Goal: Information Seeking & Learning: Learn about a topic

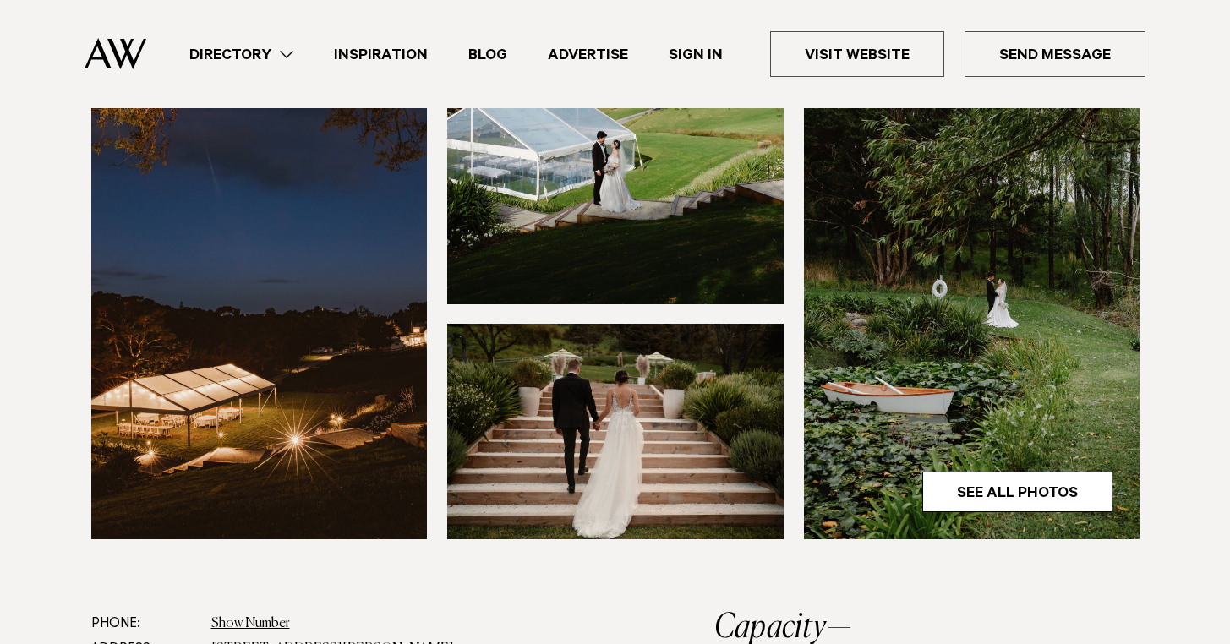
scroll to position [605, 0]
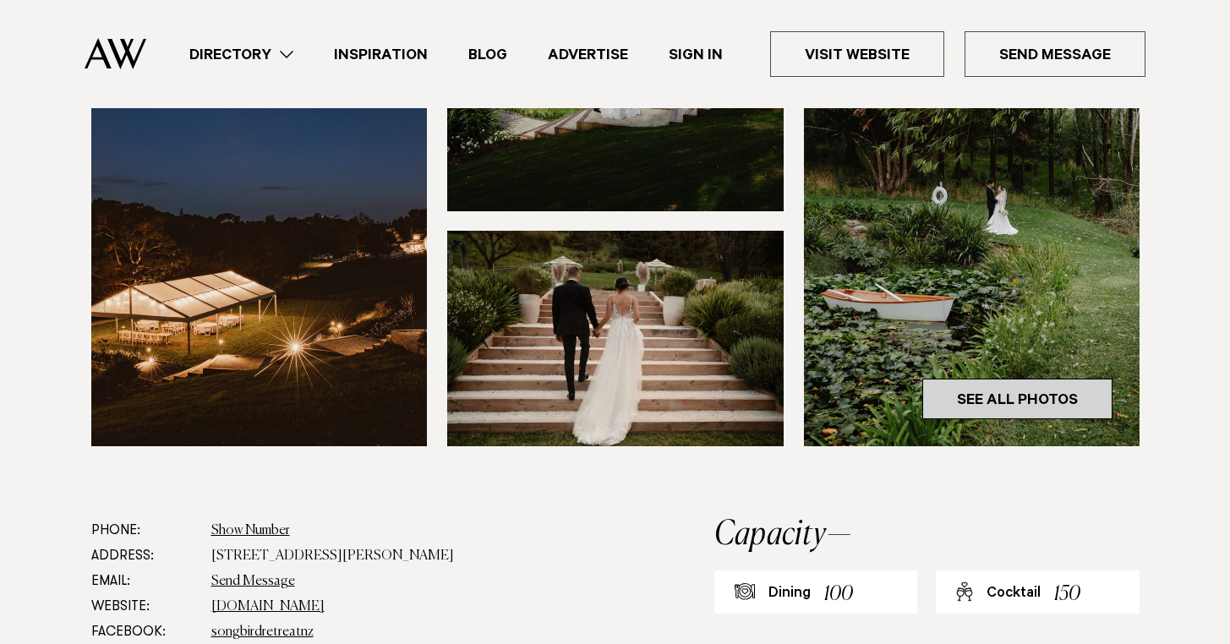
click at [993, 390] on link "See All Photos" at bounding box center [1017, 399] width 190 height 41
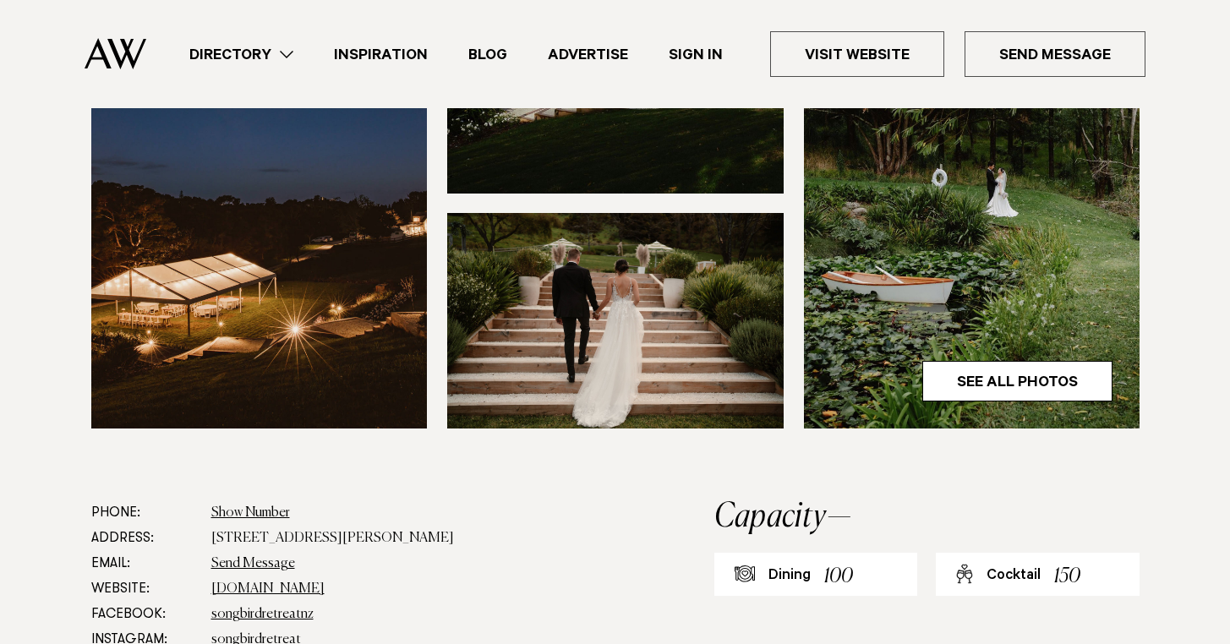
scroll to position [626, 0]
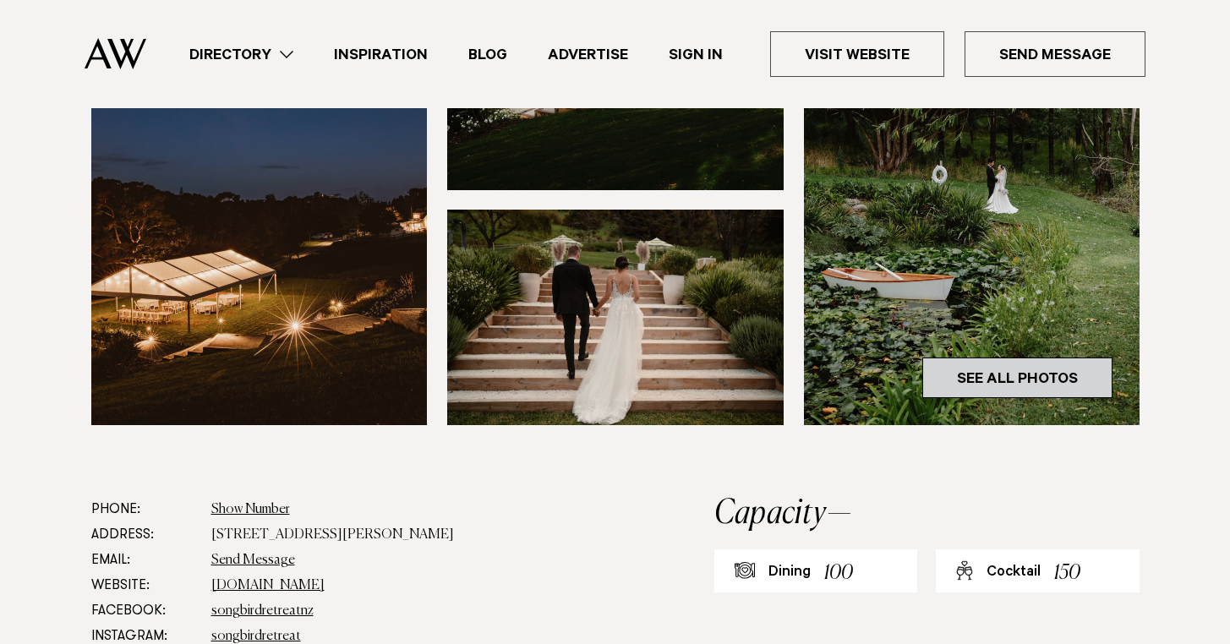
click at [1042, 384] on link "See All Photos" at bounding box center [1017, 378] width 190 height 41
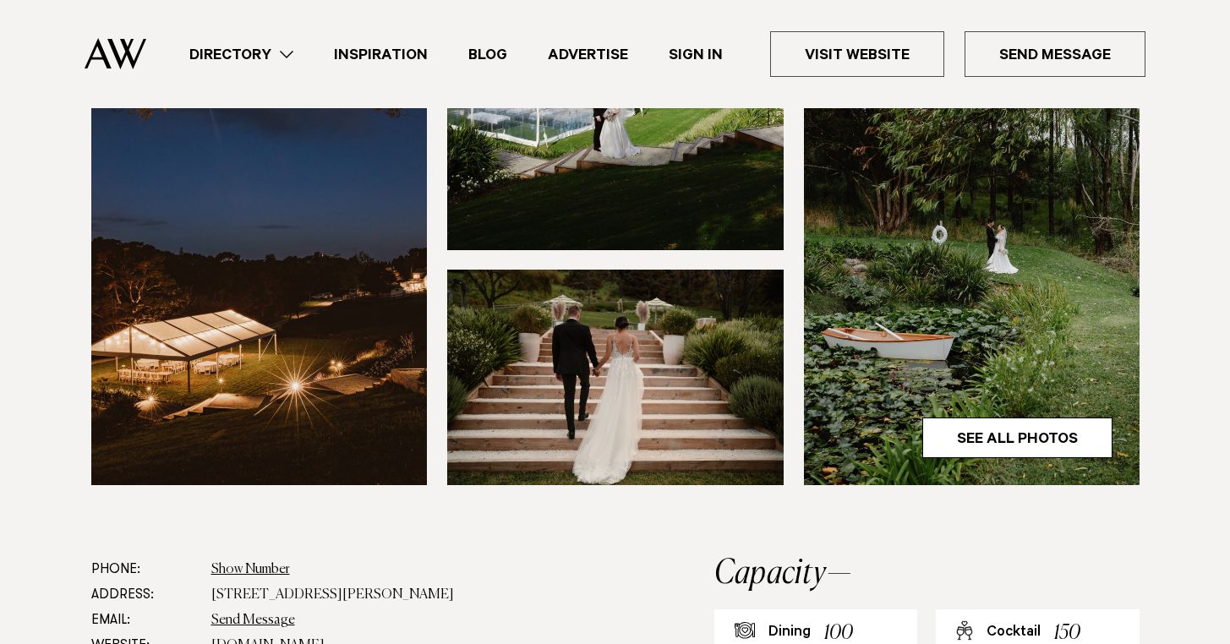
scroll to position [568, 0]
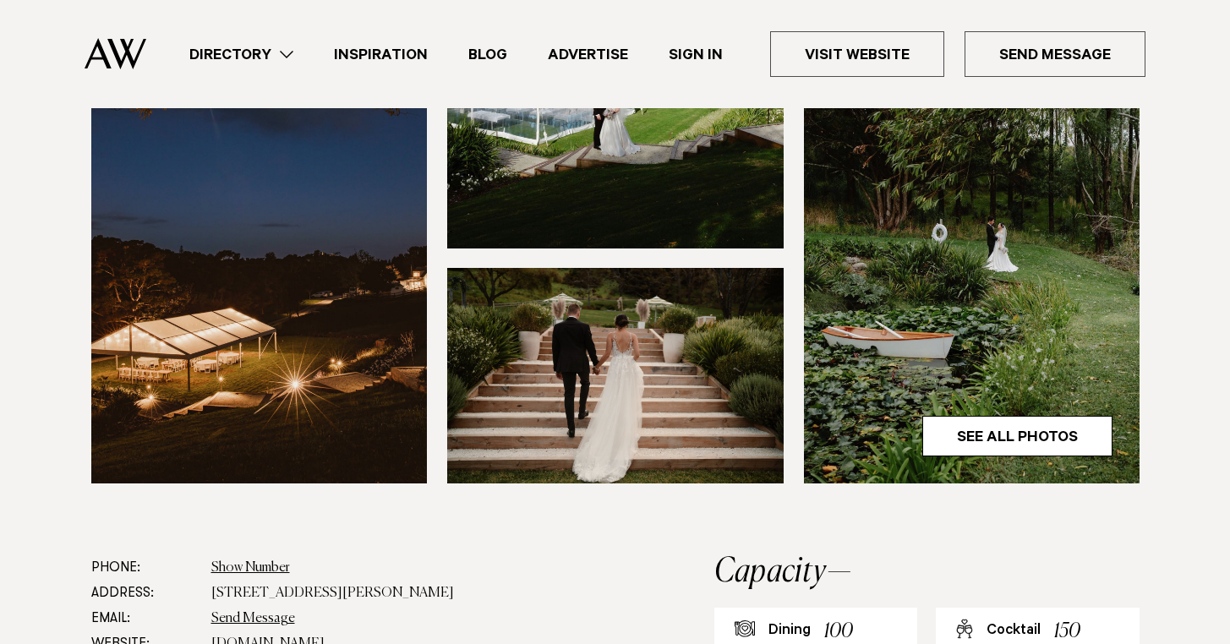
click at [1041, 478] on img at bounding box center [972, 258] width 336 height 451
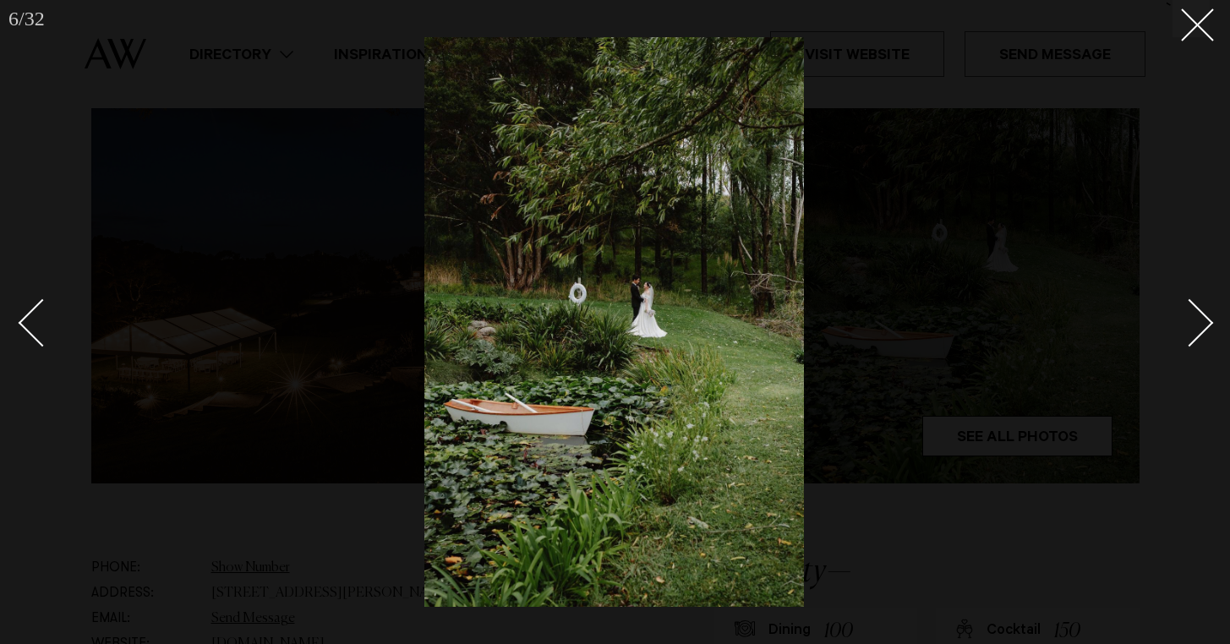
click at [1186, 300] on link at bounding box center [1180, 322] width 59 height 85
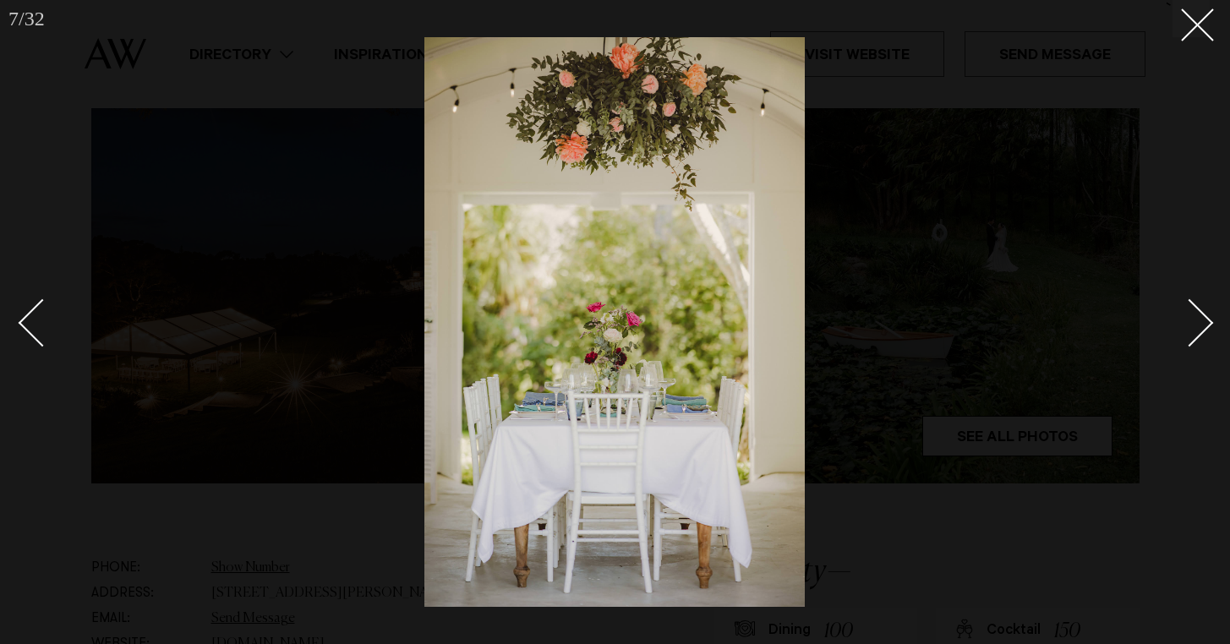
click at [1186, 300] on link at bounding box center [1180, 322] width 59 height 85
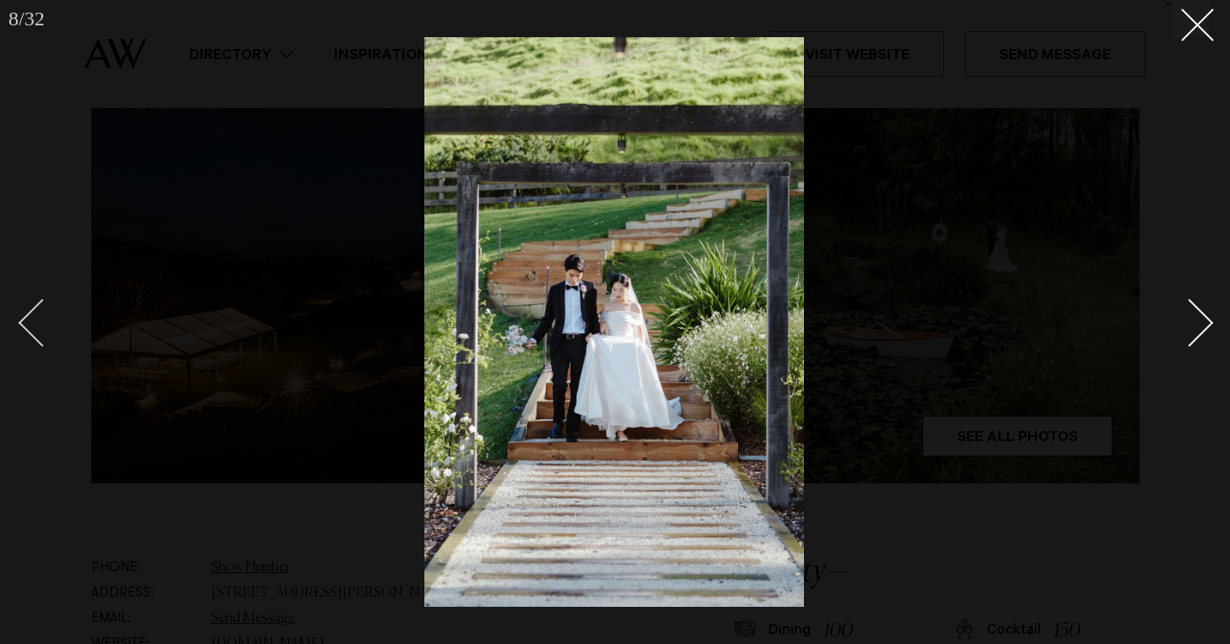
click at [53, 316] on div "Previous slide" at bounding box center [43, 323] width 48 height 48
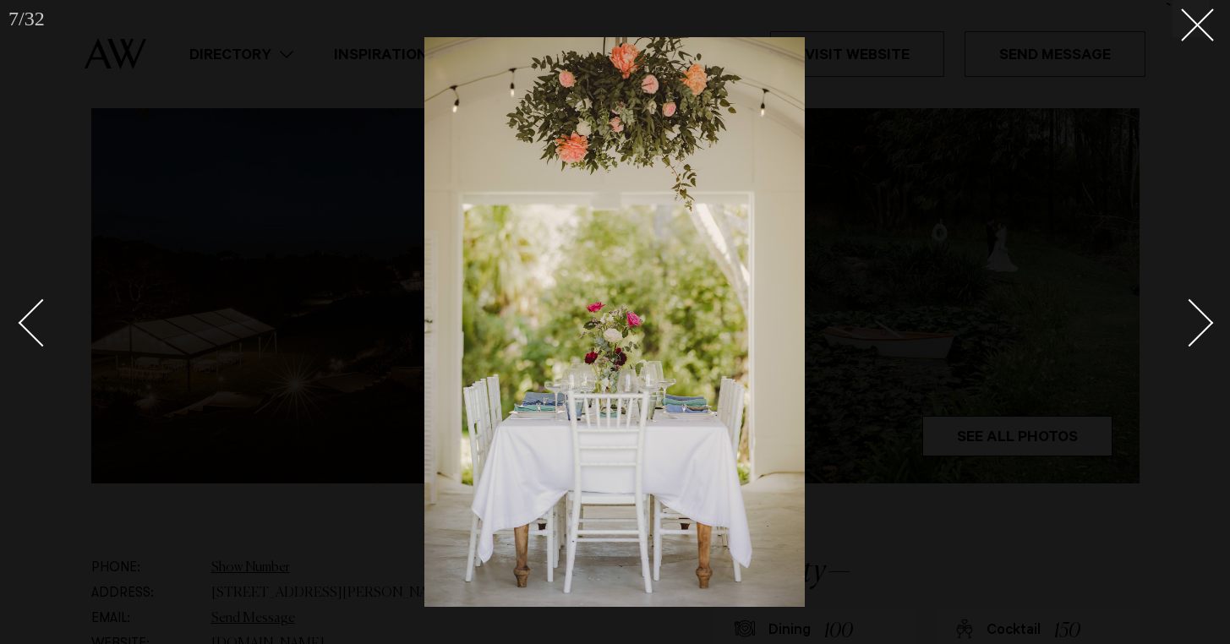
click at [1216, 354] on div at bounding box center [615, 322] width 1230 height 644
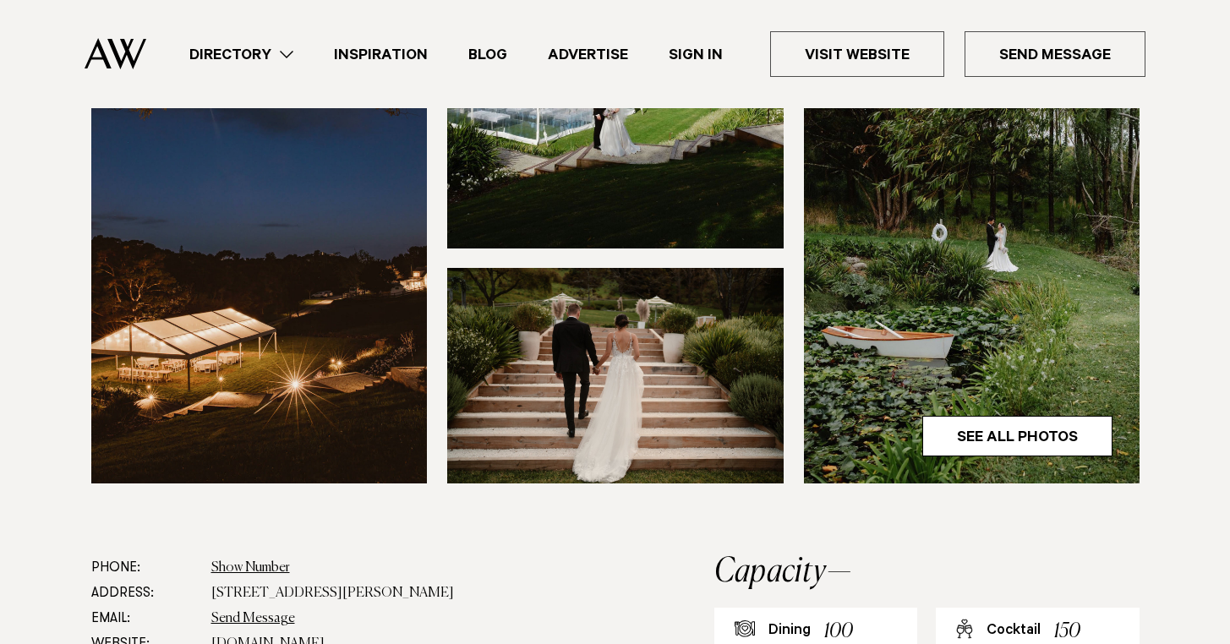
click at [1060, 410] on img at bounding box center [972, 258] width 336 height 451
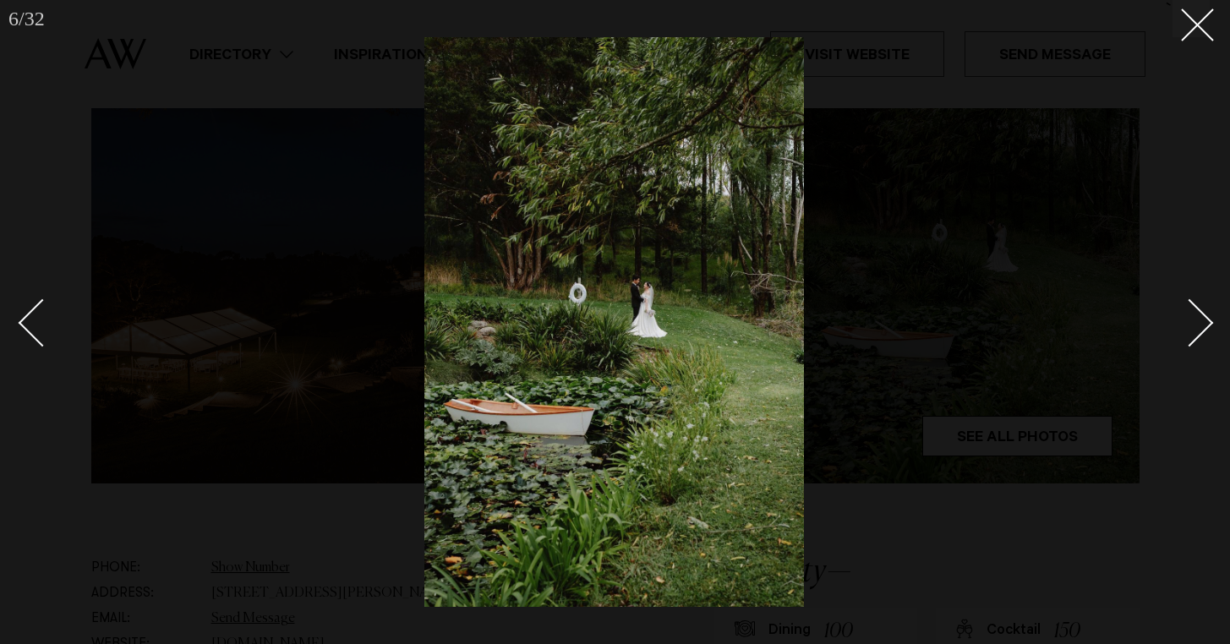
click at [1190, 311] on div "Next slide" at bounding box center [1190, 323] width 48 height 48
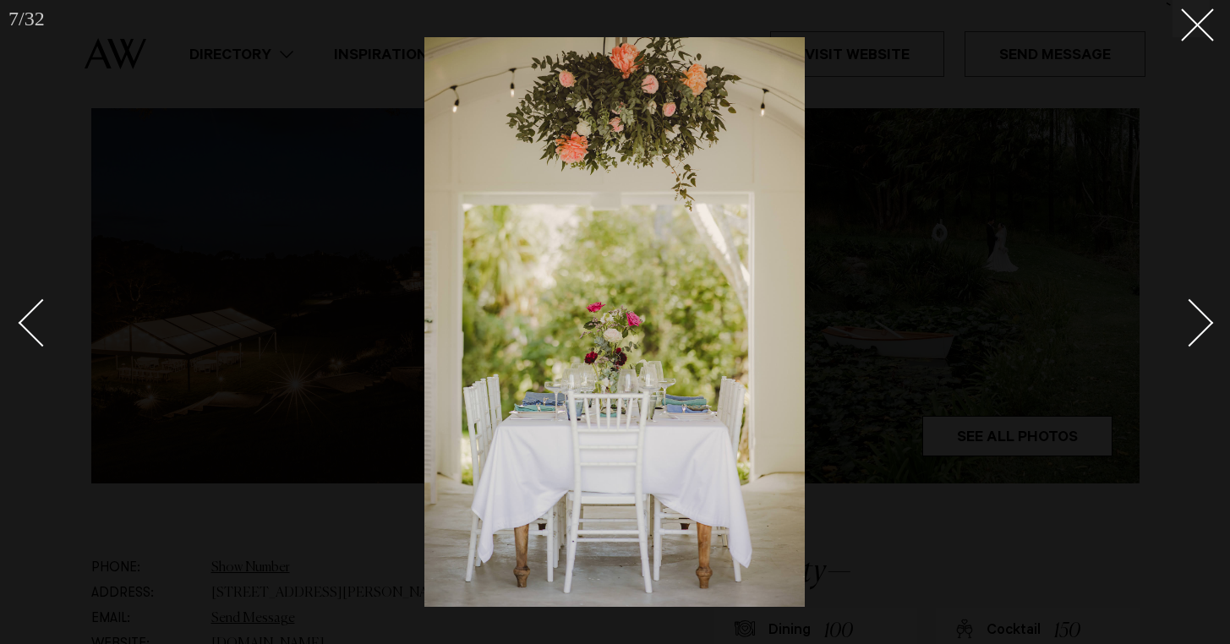
click at [1190, 311] on div "Next slide" at bounding box center [1190, 323] width 48 height 48
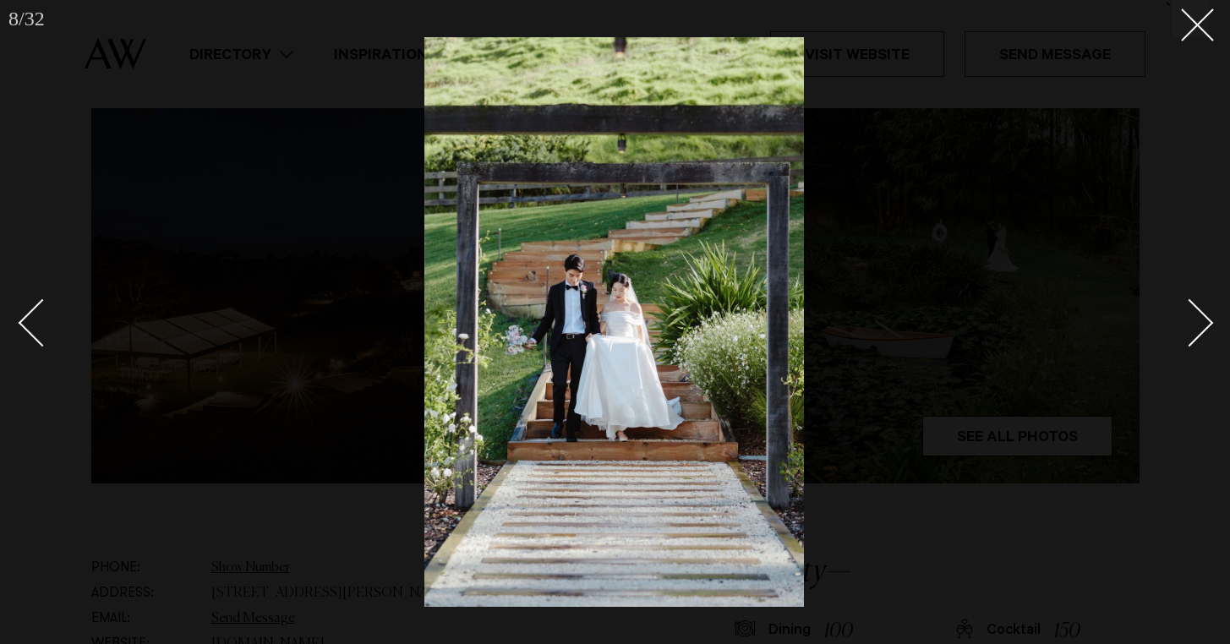
click at [1190, 311] on div "Next slide" at bounding box center [1190, 323] width 48 height 48
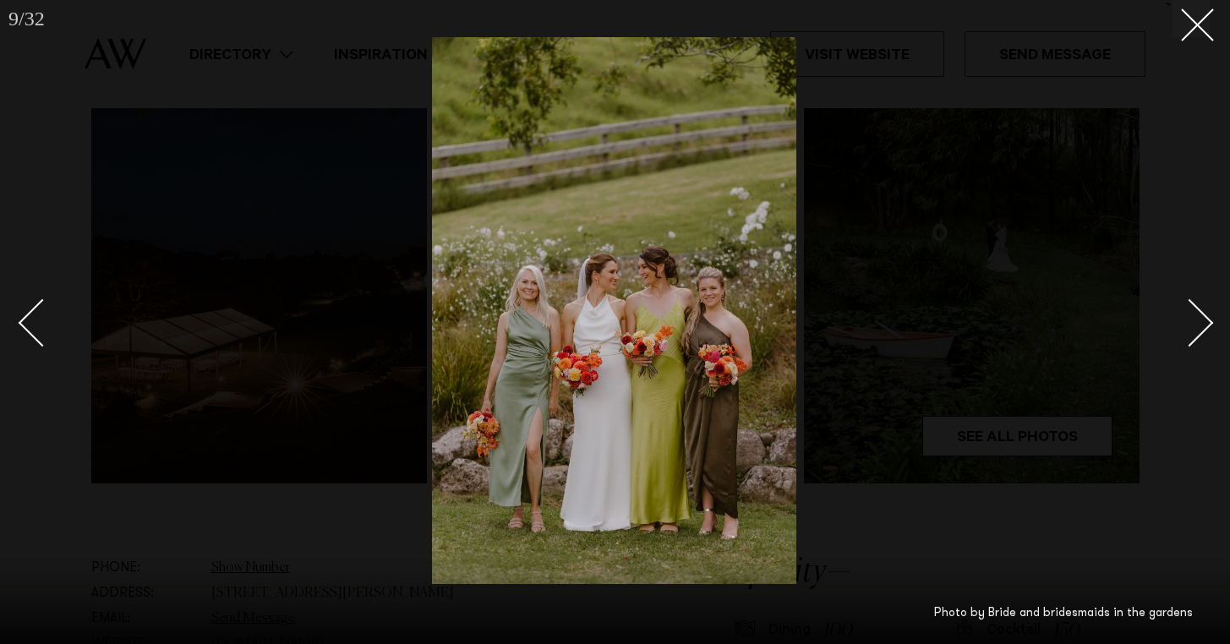
click at [1190, 311] on div "Next slide" at bounding box center [1190, 323] width 48 height 48
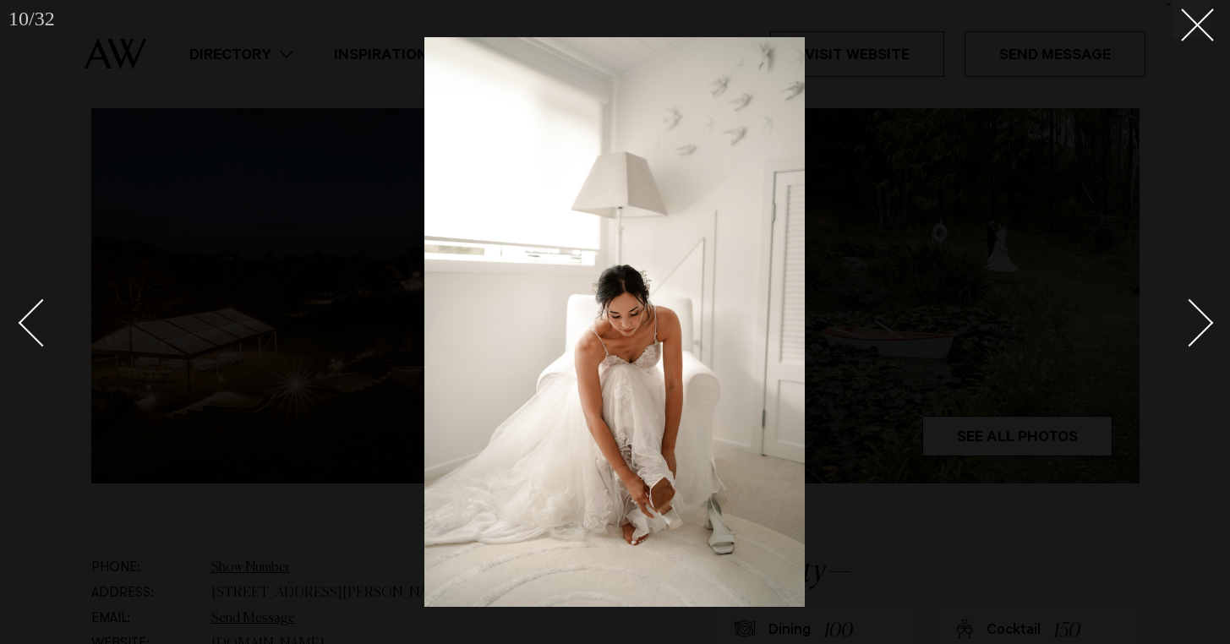
click at [1190, 311] on div "Next slide" at bounding box center [1190, 323] width 48 height 48
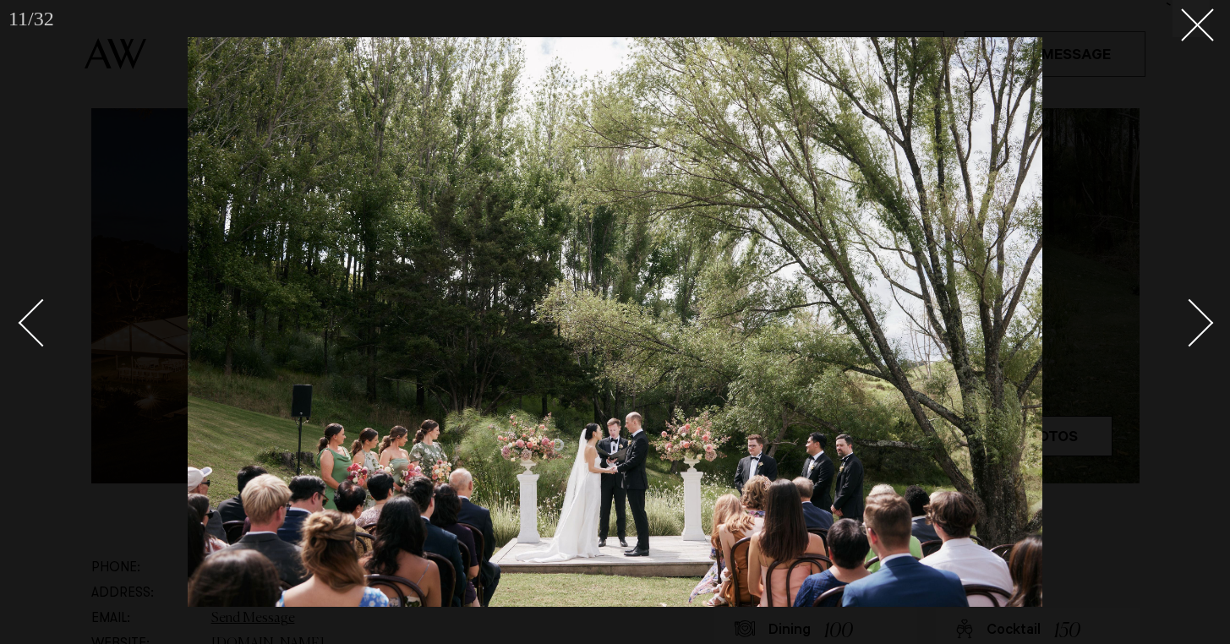
click at [1190, 311] on div "Next slide" at bounding box center [1190, 323] width 48 height 48
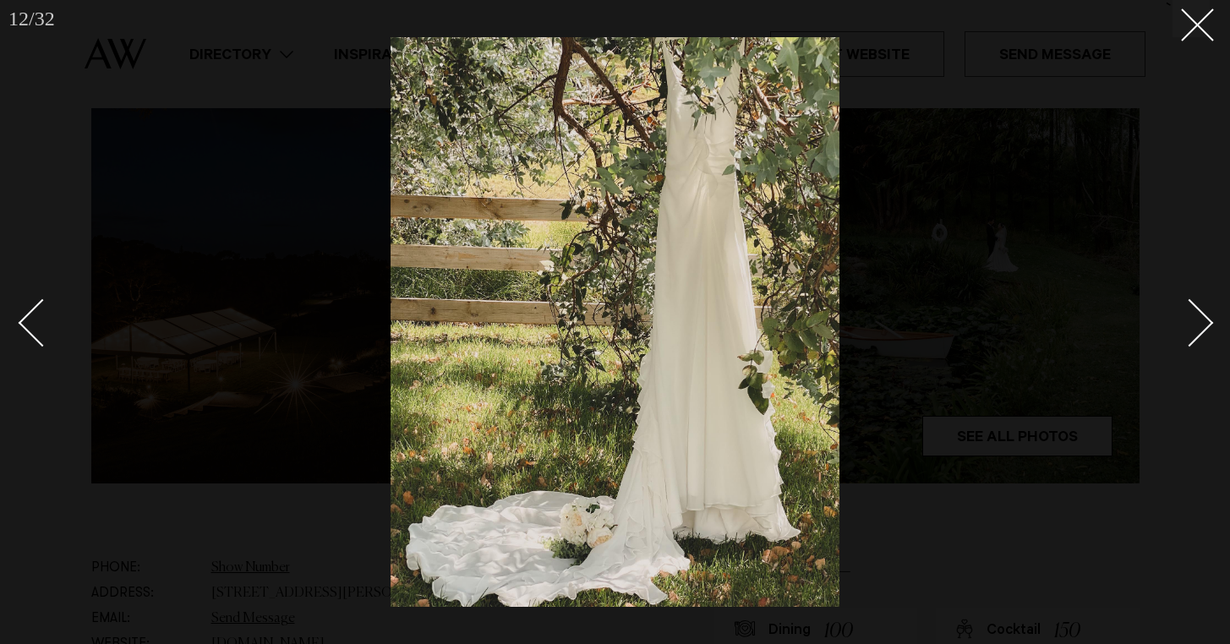
click at [1190, 311] on div "Next slide" at bounding box center [1190, 323] width 48 height 48
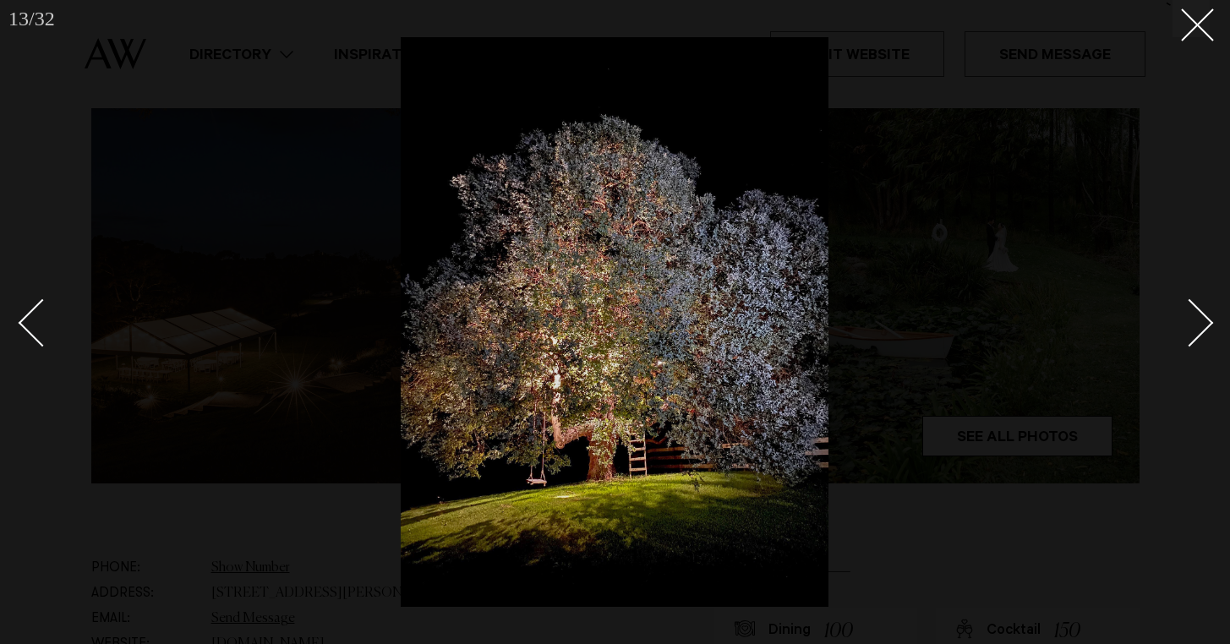
click at [1190, 311] on div "Next slide" at bounding box center [1190, 323] width 48 height 48
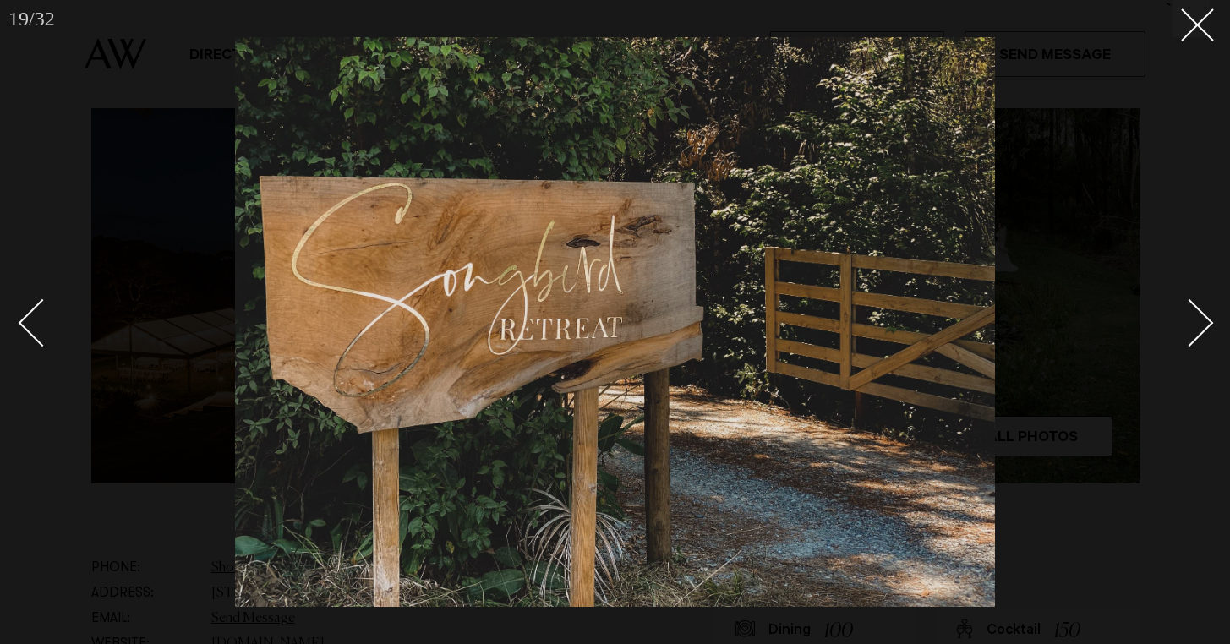
click at [1191, 309] on div "Next slide" at bounding box center [1190, 323] width 48 height 48
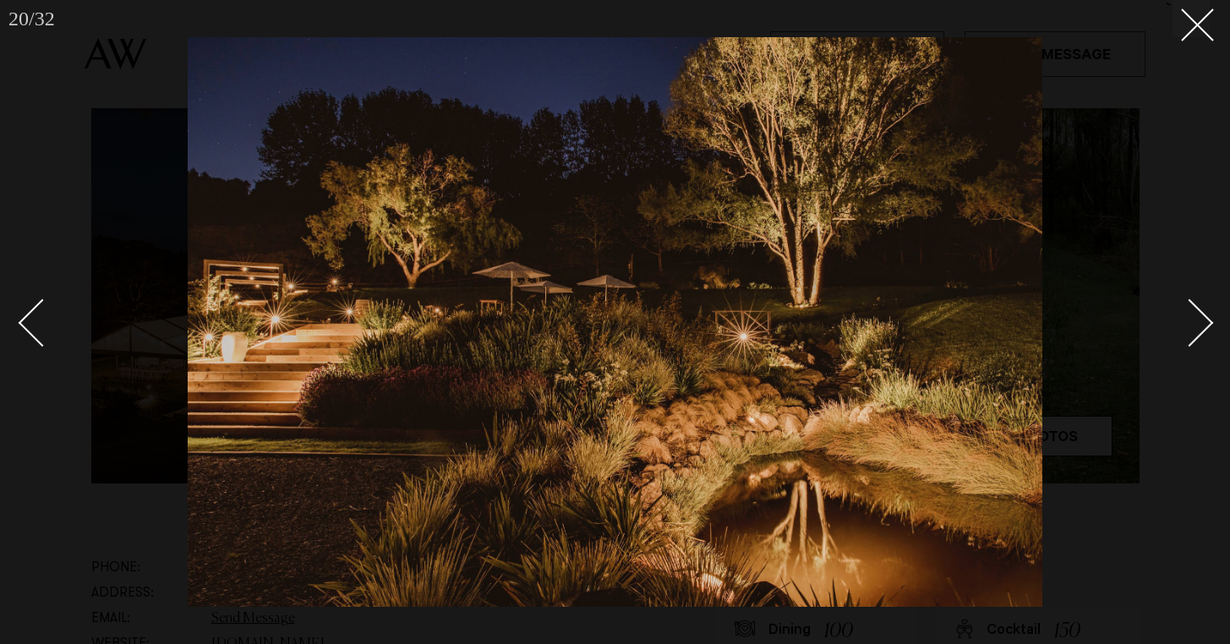
click at [1191, 309] on div "Next slide" at bounding box center [1190, 323] width 48 height 48
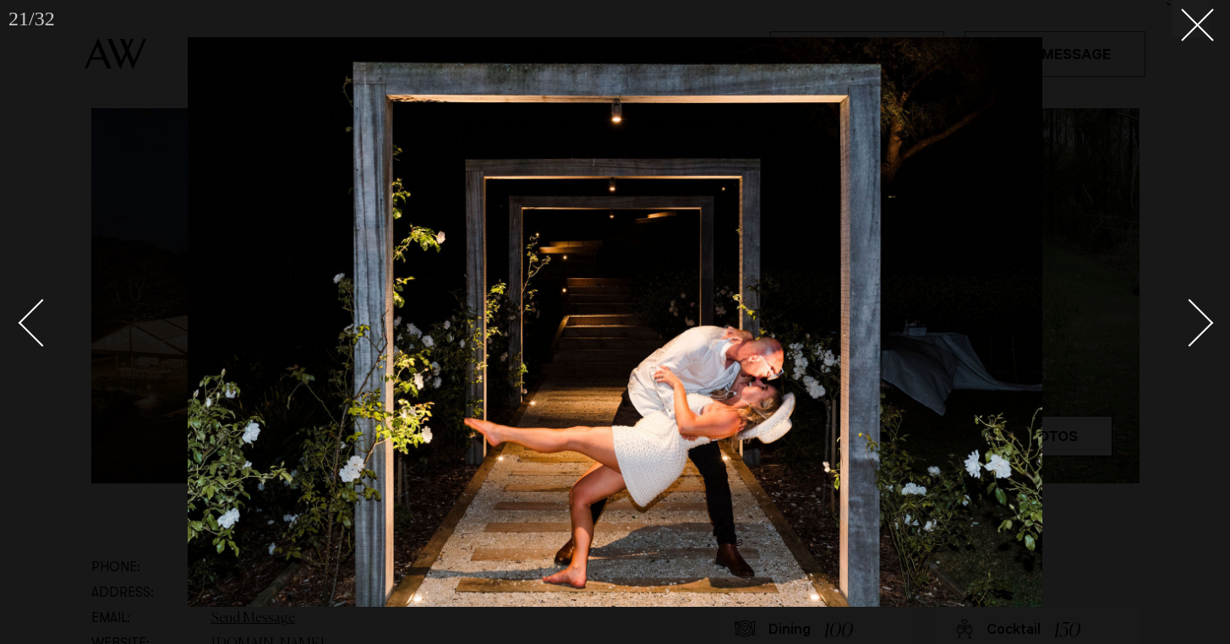
click at [1191, 309] on div "Next slide" at bounding box center [1190, 323] width 48 height 48
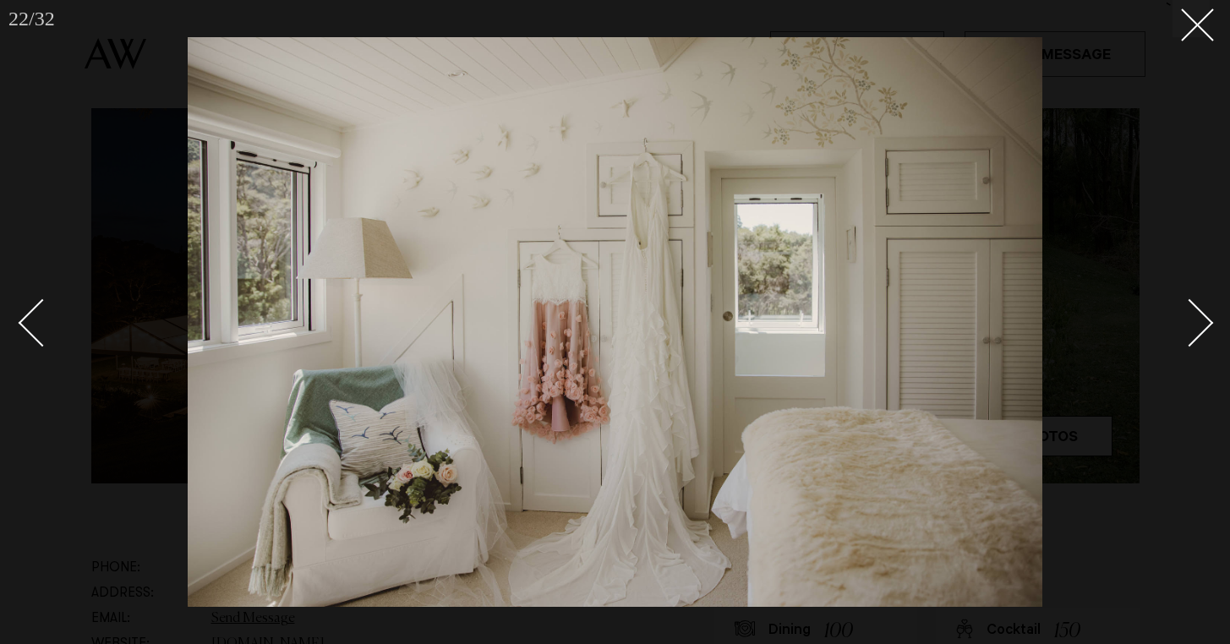
click at [1191, 309] on div "Next slide" at bounding box center [1190, 323] width 48 height 48
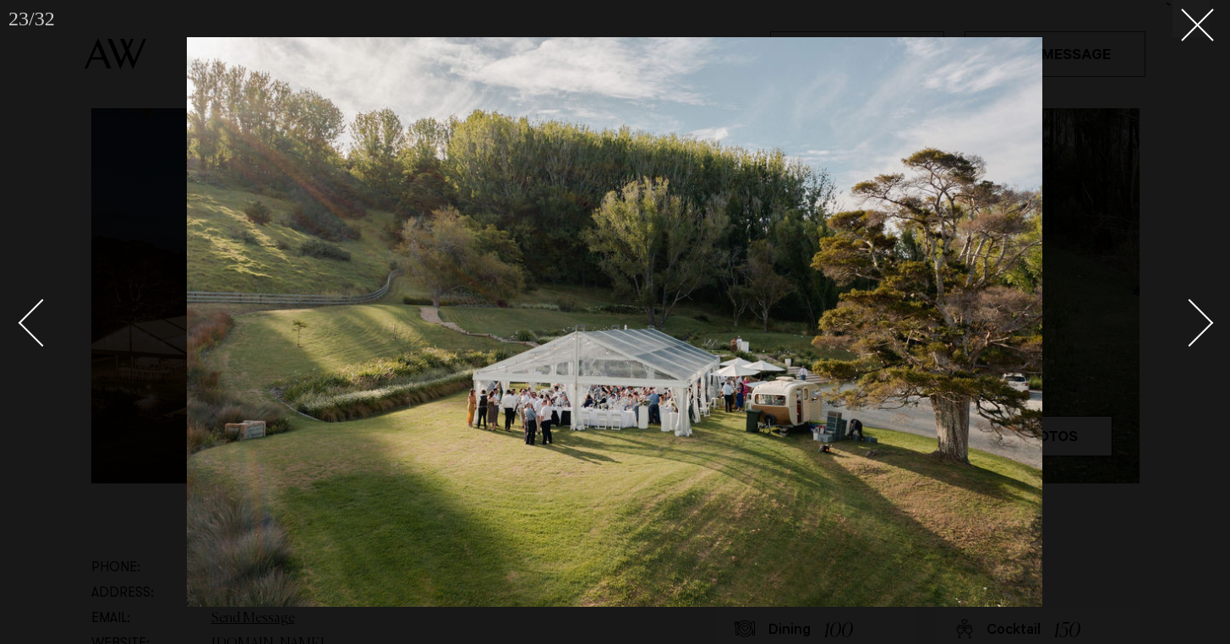
click at [1191, 309] on div "Next slide" at bounding box center [1190, 323] width 48 height 48
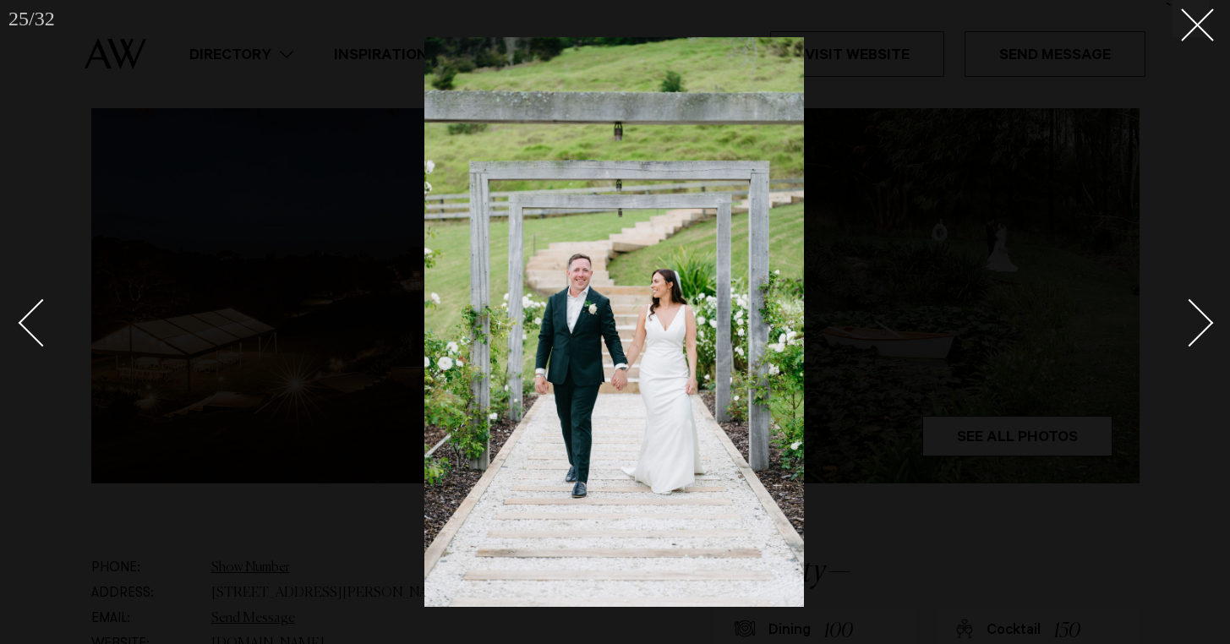
click at [1191, 309] on div "Next slide" at bounding box center [1190, 323] width 48 height 48
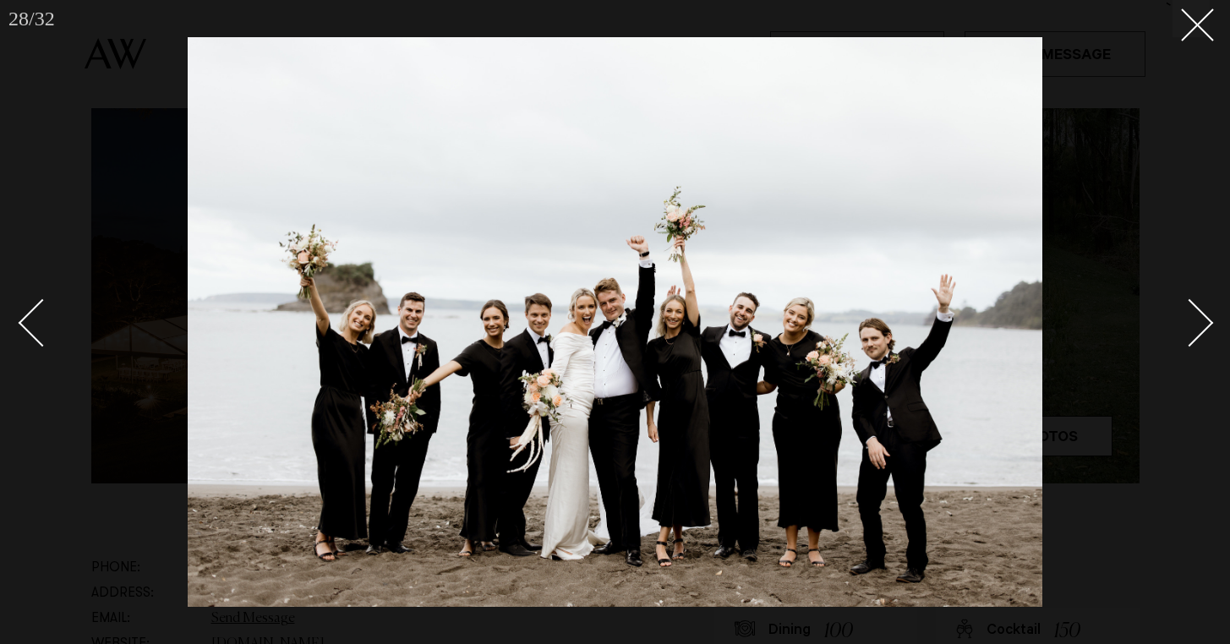
click at [1191, 309] on div "Next slide" at bounding box center [1190, 323] width 48 height 48
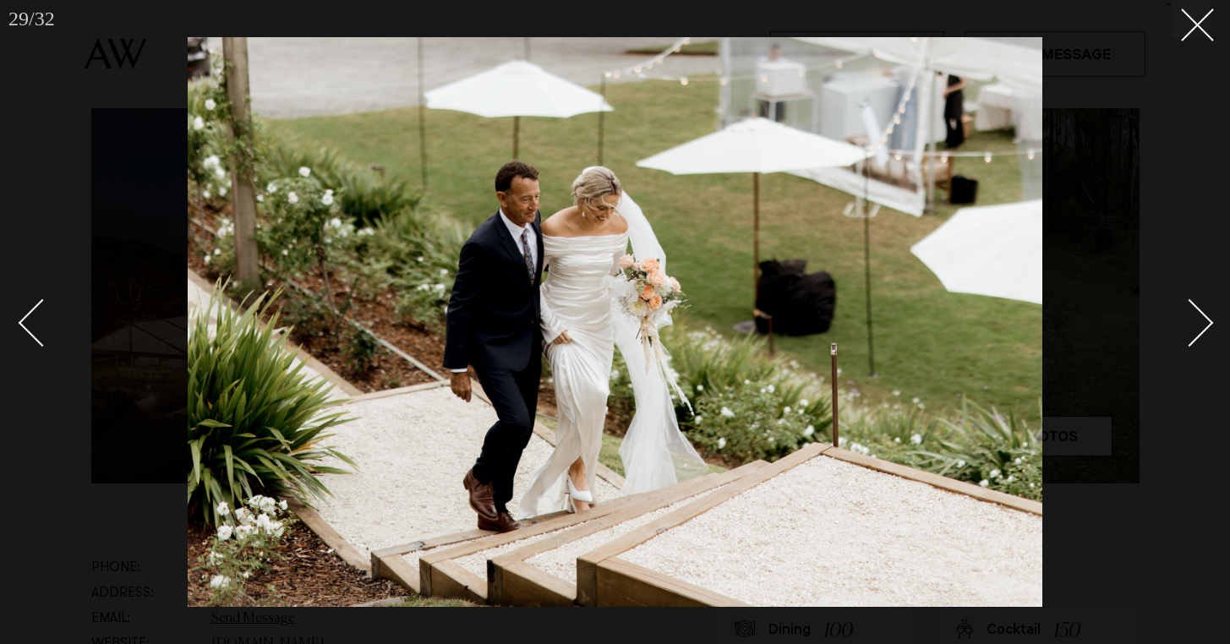
click at [1191, 309] on div "Next slide" at bounding box center [1190, 323] width 48 height 48
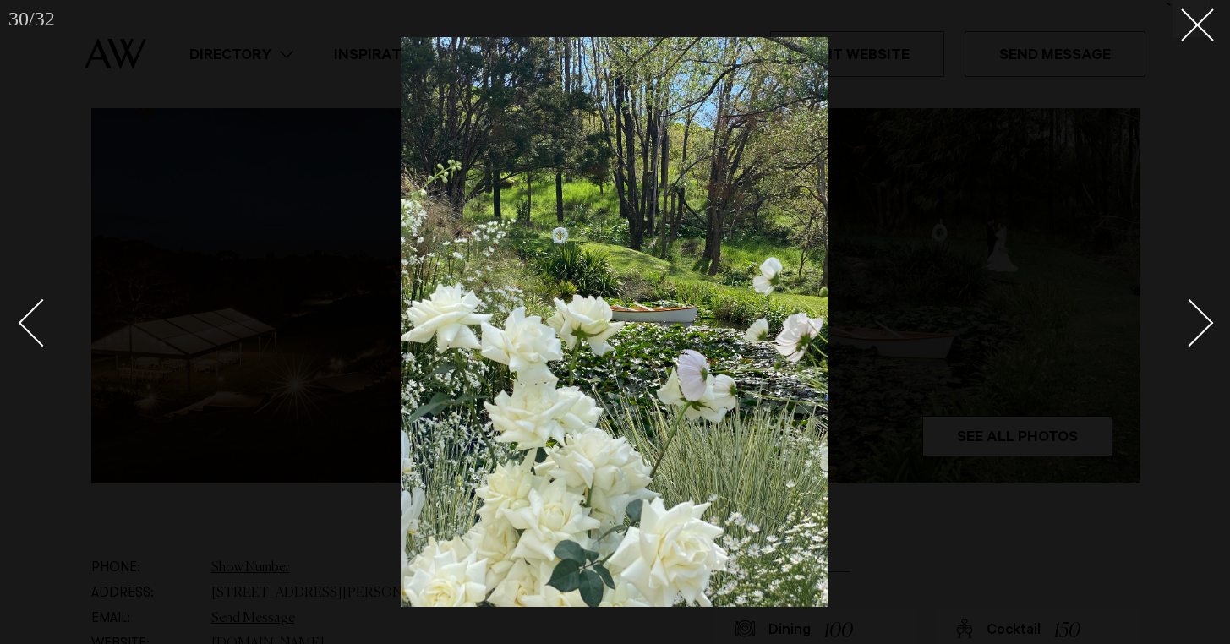
click at [1190, 320] on div "Next slide" at bounding box center [1190, 323] width 48 height 48
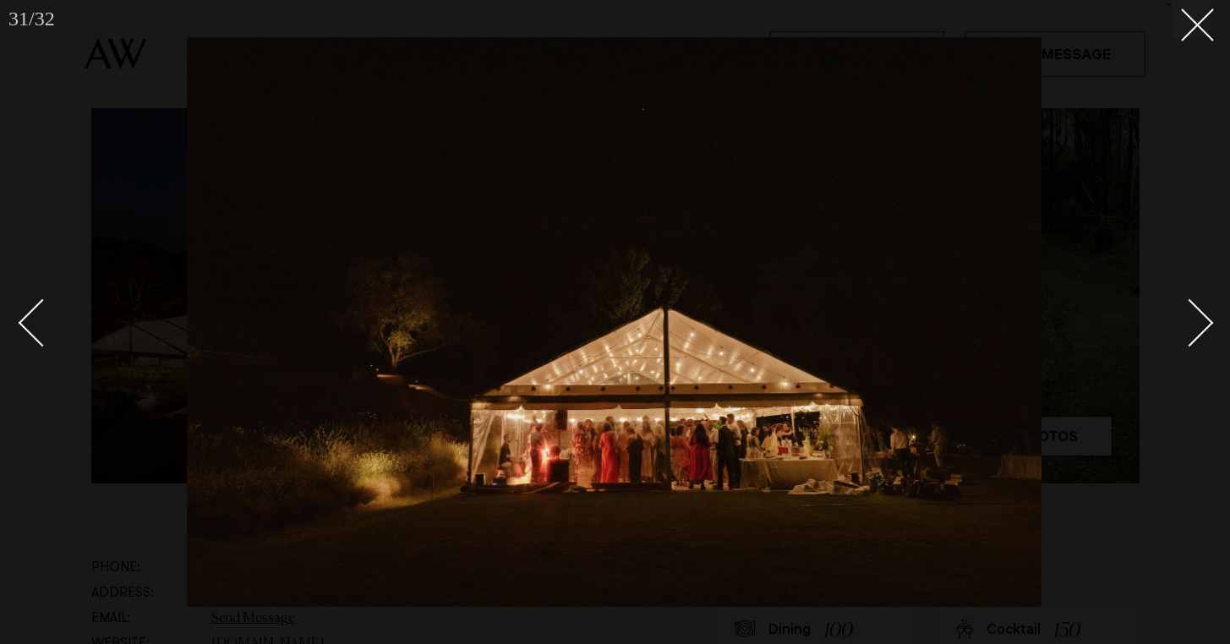
click at [1190, 320] on div "Next slide" at bounding box center [1190, 323] width 48 height 48
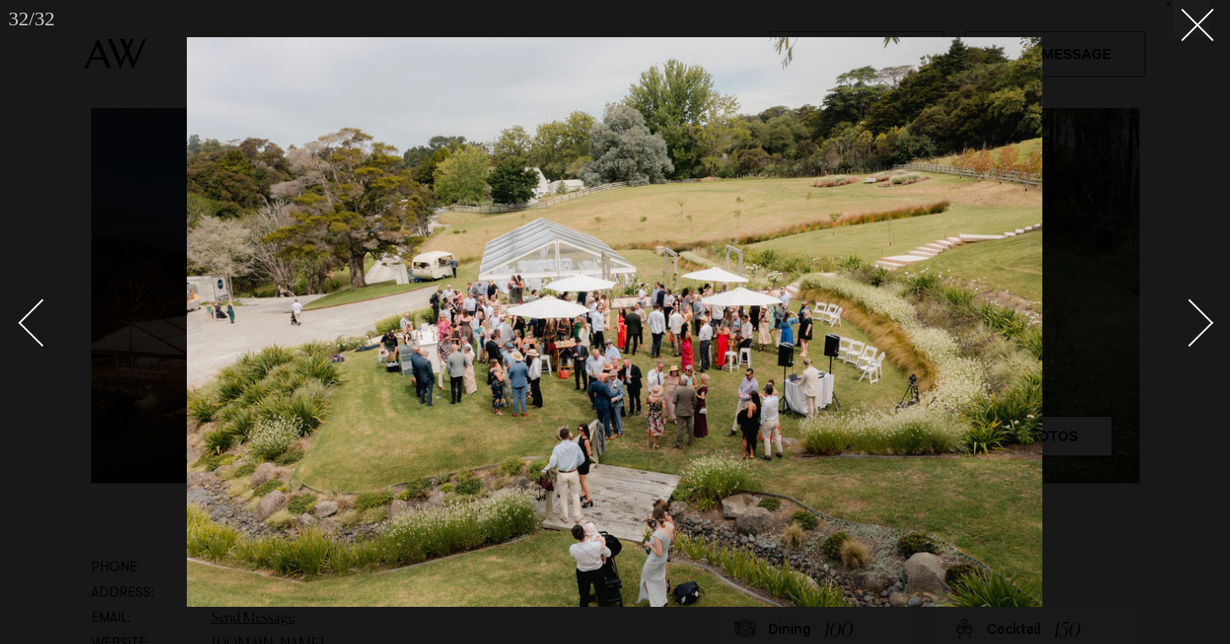
click at [1190, 320] on div "Next slide" at bounding box center [1190, 323] width 48 height 48
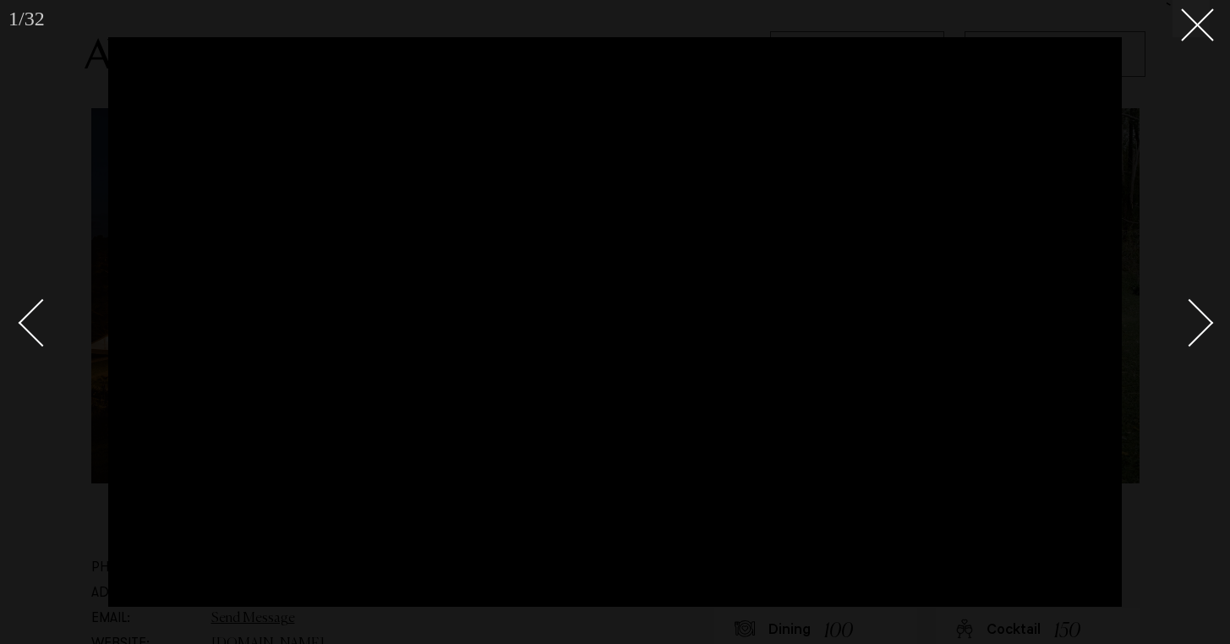
click at [1190, 320] on div "Next slide" at bounding box center [1190, 323] width 48 height 48
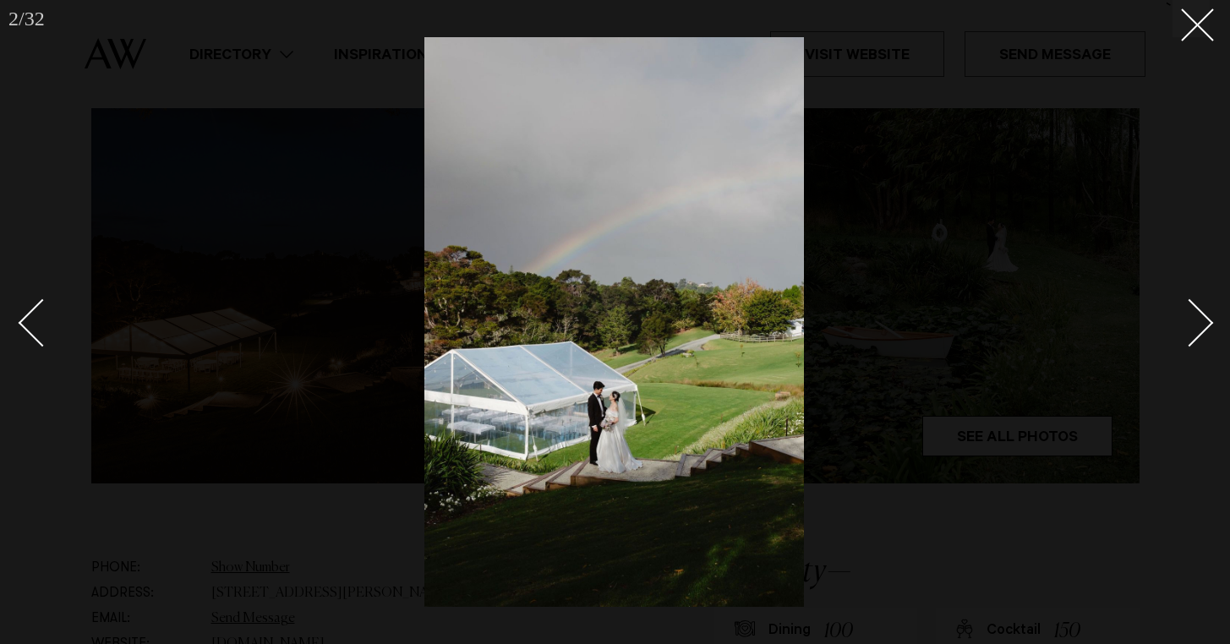
click at [1190, 320] on div "Next slide" at bounding box center [1190, 323] width 48 height 48
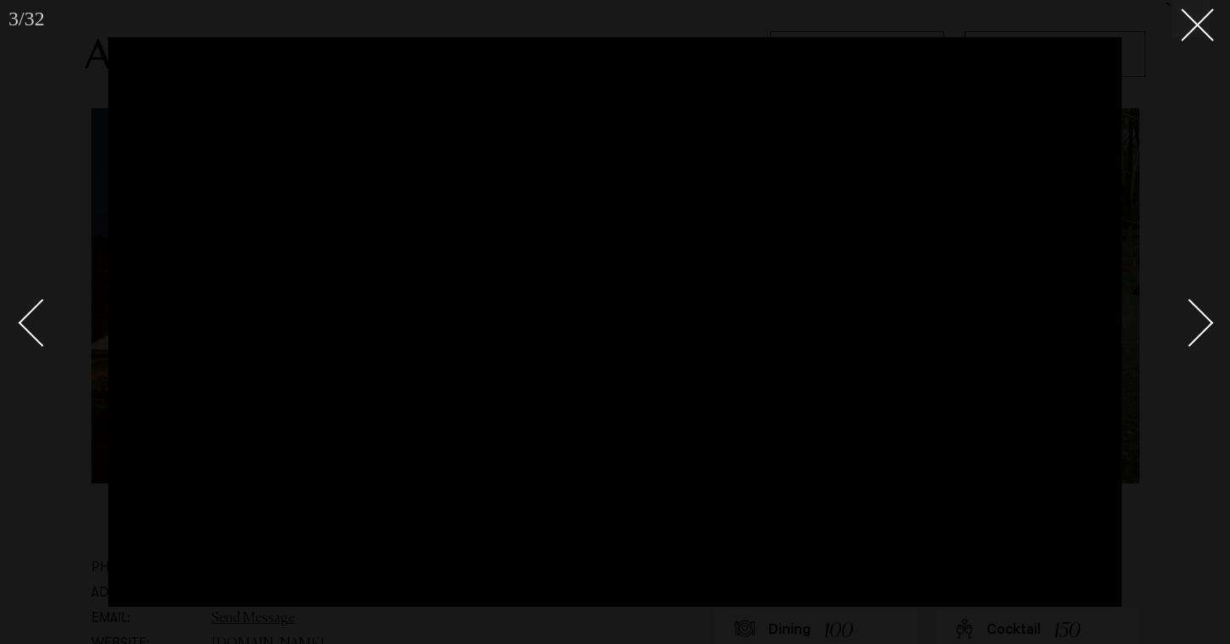
click at [1190, 320] on div "Next slide" at bounding box center [1190, 323] width 48 height 48
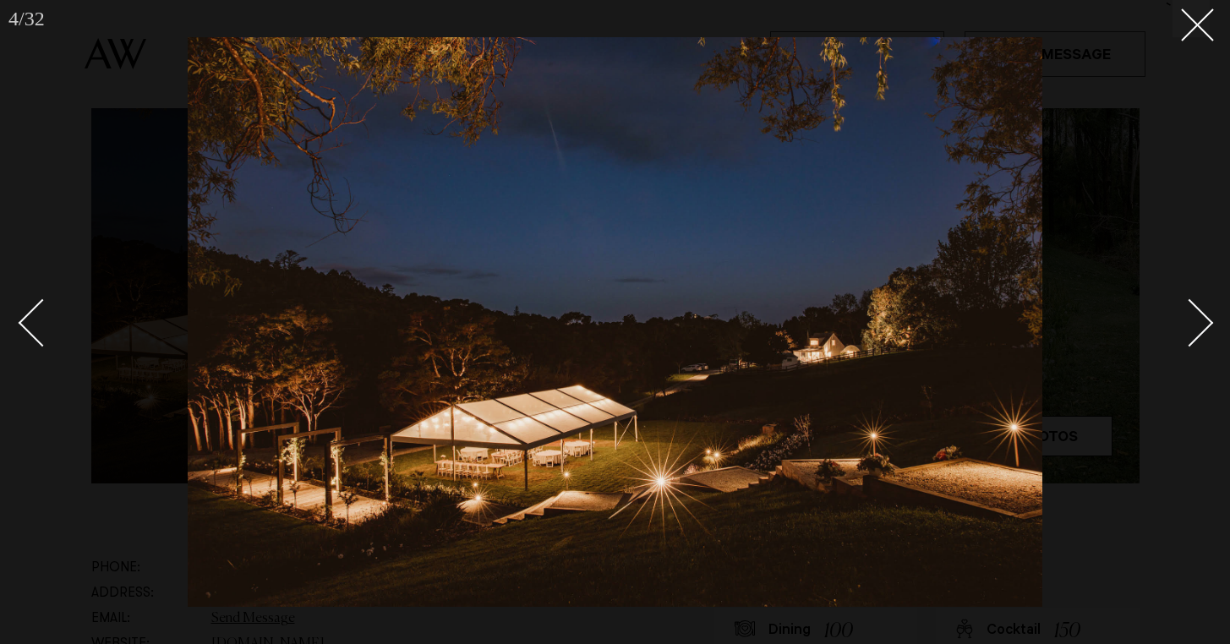
click at [1190, 320] on div "Next slide" at bounding box center [1190, 323] width 48 height 48
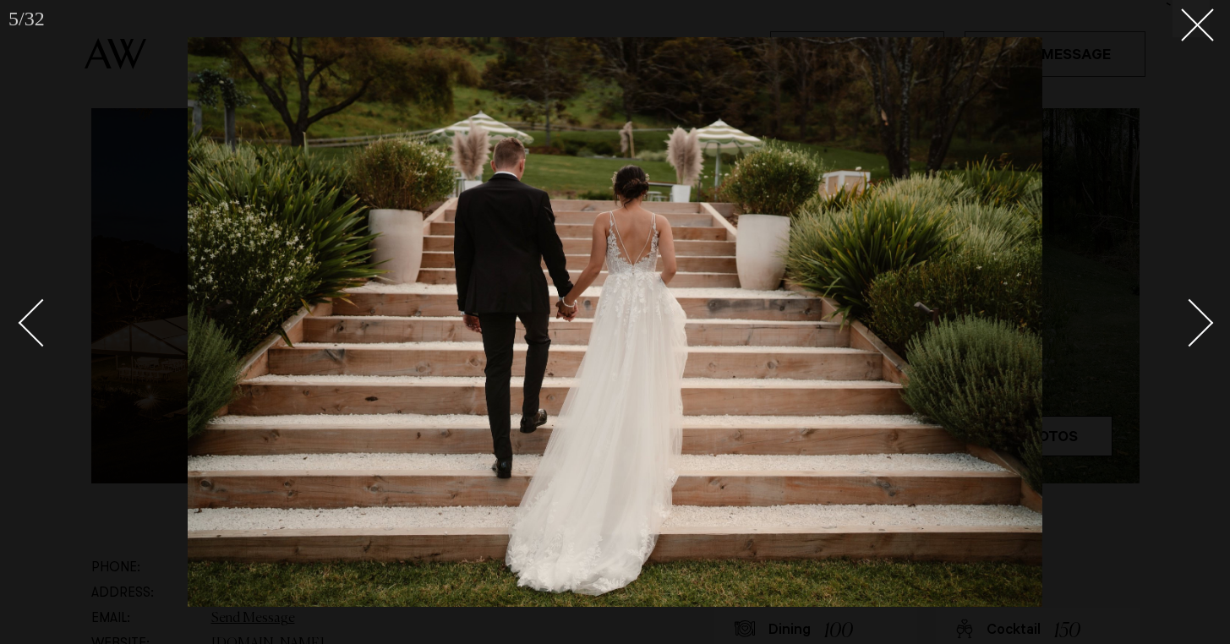
click at [1190, 320] on div "Next slide" at bounding box center [1190, 323] width 48 height 48
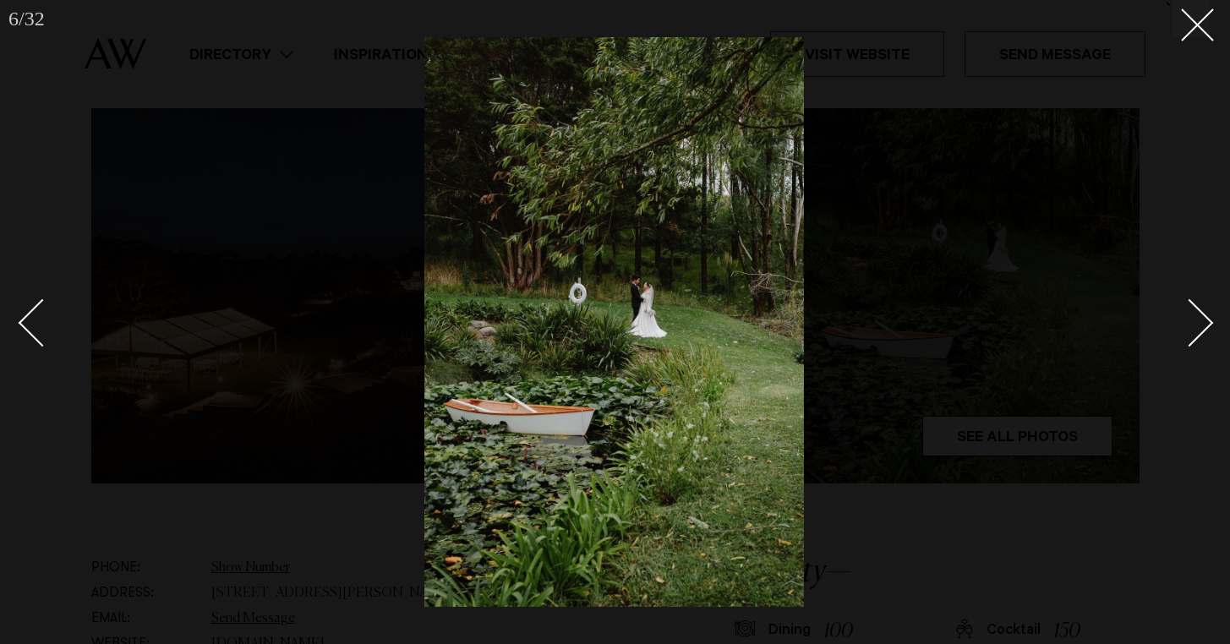
click at [1190, 320] on div "Next slide" at bounding box center [1190, 323] width 48 height 48
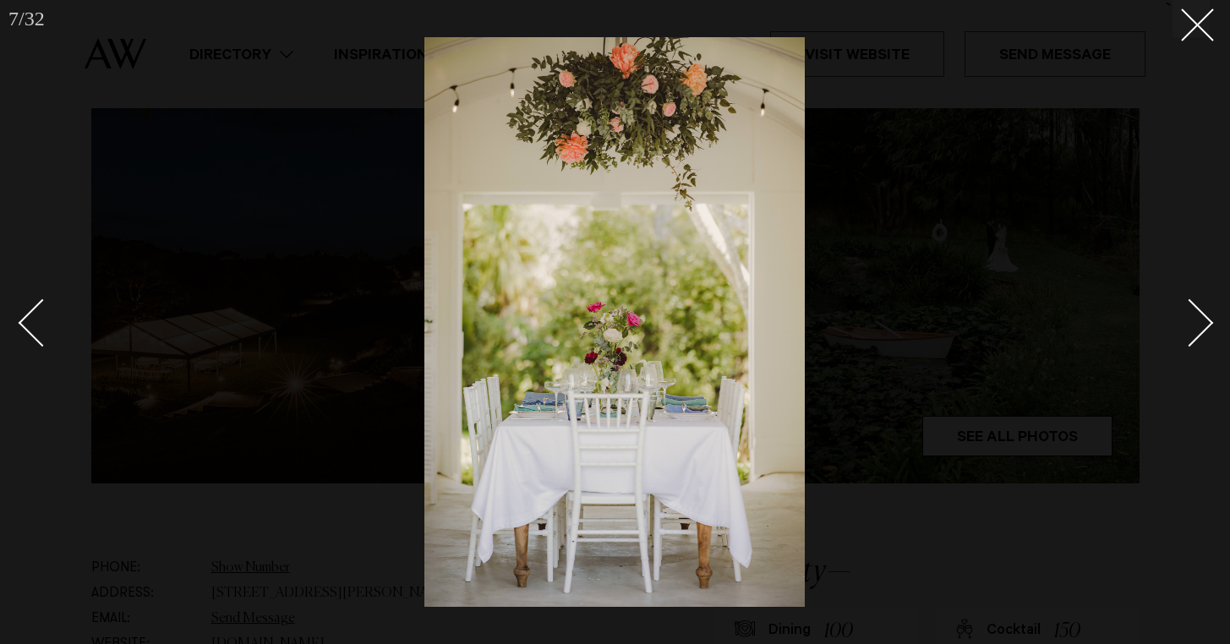
click at [1190, 320] on div "Next slide" at bounding box center [1190, 323] width 48 height 48
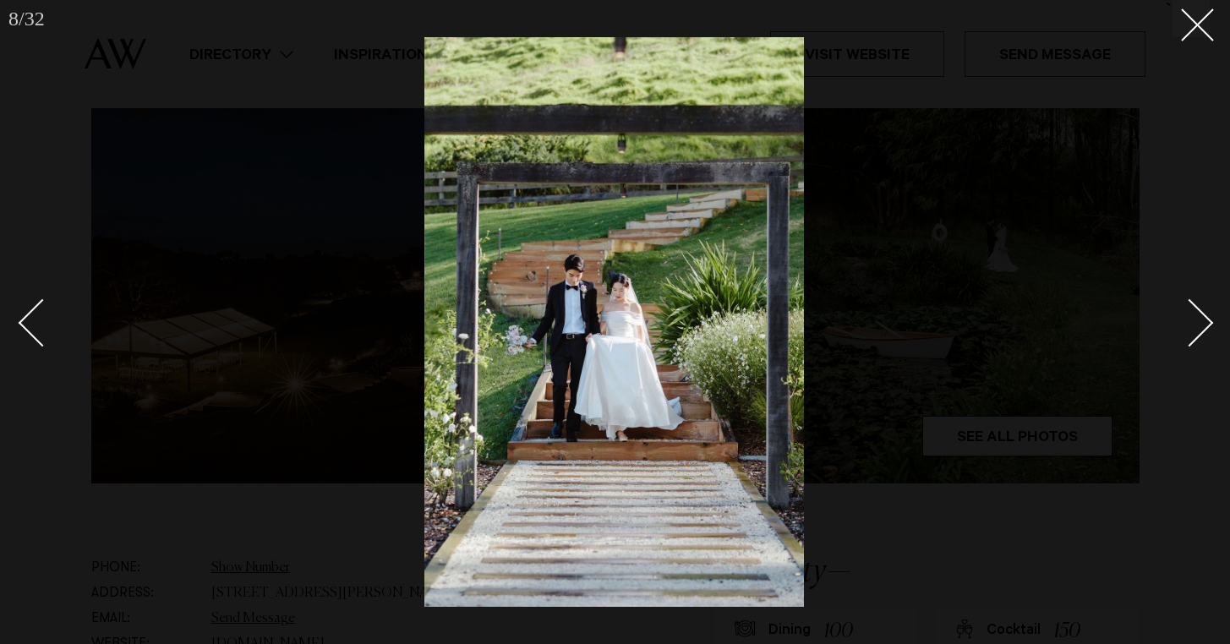
click at [1190, 320] on div "Next slide" at bounding box center [1190, 323] width 48 height 48
